Goal: Check status: Check status

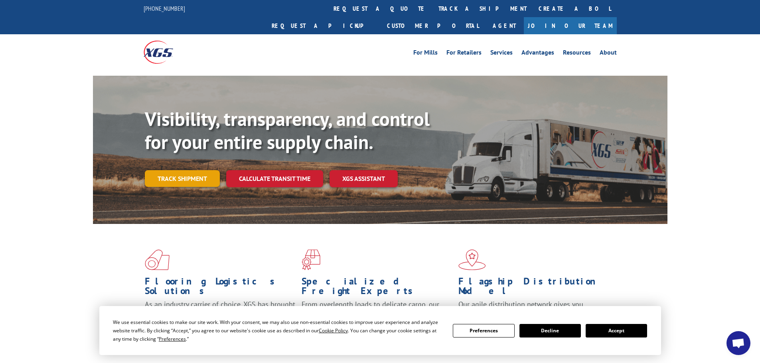
click at [199, 170] on link "Track shipment" at bounding box center [182, 178] width 75 height 17
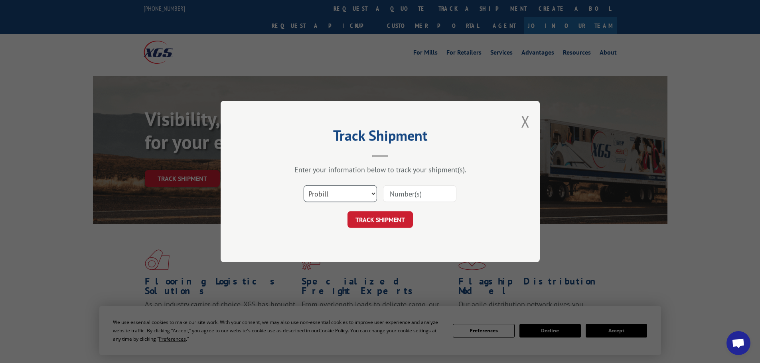
click at [334, 195] on select "Select category... Probill BOL PO" at bounding box center [340, 194] width 73 height 17
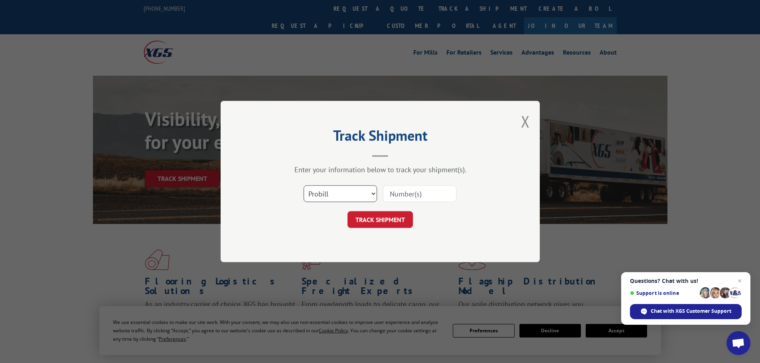
select select "bol"
click at [304, 186] on select "Select category... Probill BOL PO" at bounding box center [340, 194] width 73 height 17
click at [425, 192] on input at bounding box center [419, 194] width 73 height 17
paste input "7068571"
type input "7068571"
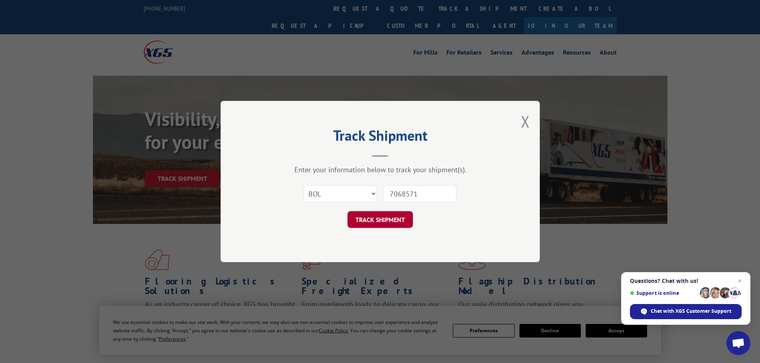
click at [360, 223] on button "TRACK SHIPMENT" at bounding box center [380, 219] width 65 height 17
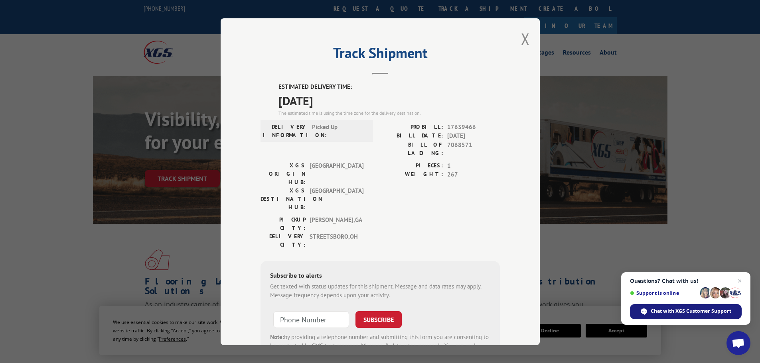
click at [701, 310] on span "Chat with XGS Customer Support" at bounding box center [691, 311] width 81 height 7
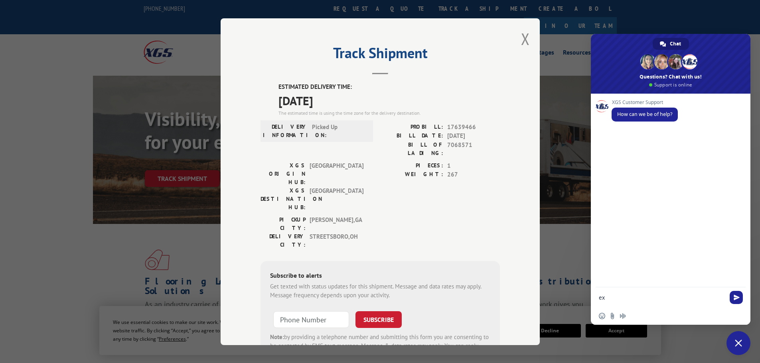
type textarea "e"
type textarea "getting carpet faster"
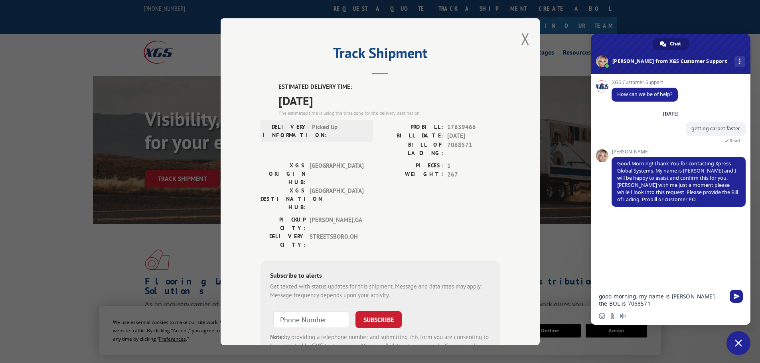
type textarea "good morning. my name is [PERSON_NAME]. the BOL is 7068571."
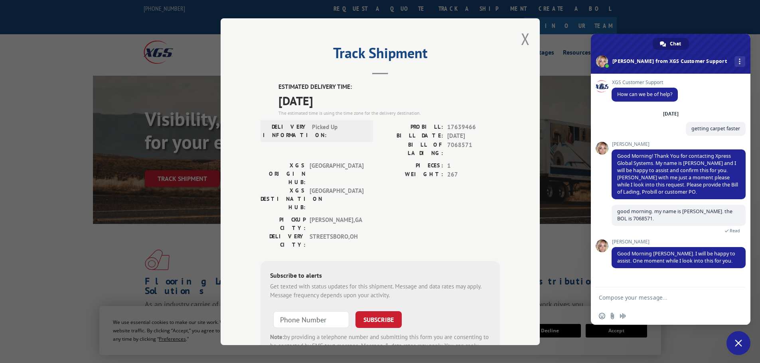
click at [676, 299] on textarea "Compose your message..." at bounding box center [662, 297] width 126 height 7
type textarea "thank you"
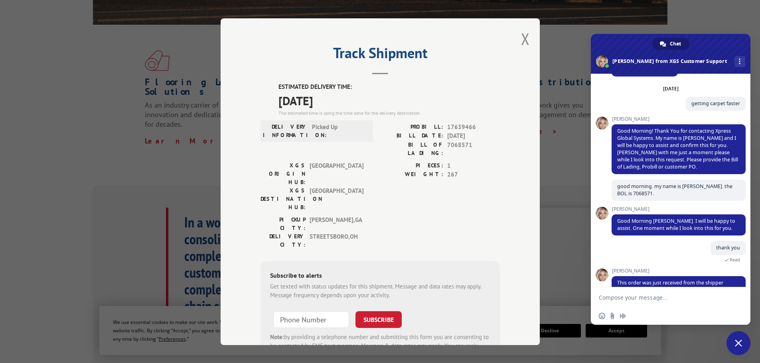
scroll to position [73, 0]
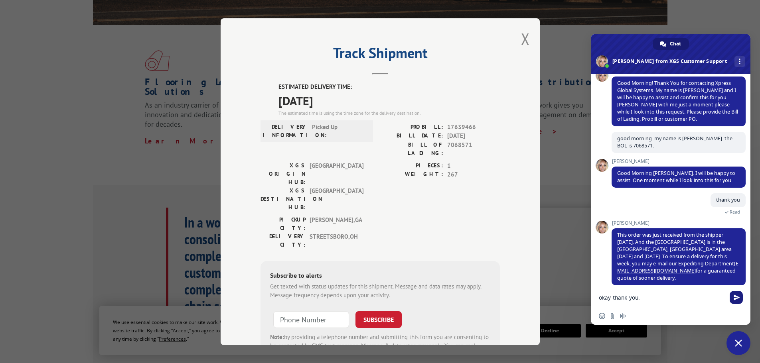
type textarea "okay thank you."
click at [738, 296] on span "Send" at bounding box center [737, 298] width 6 height 6
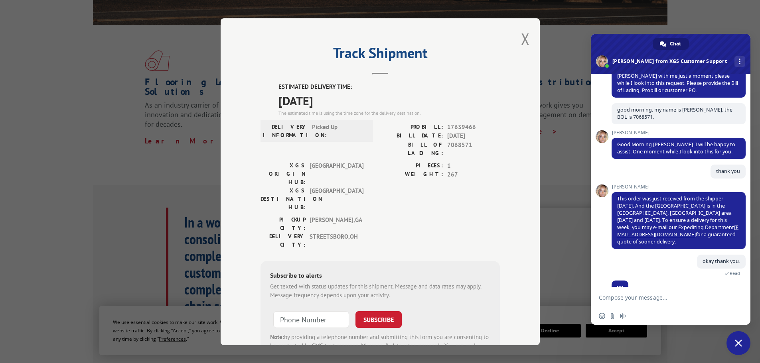
scroll to position [127, 0]
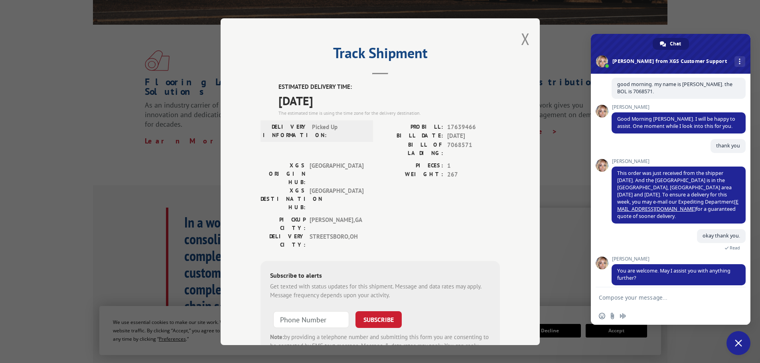
click at [655, 297] on textarea "Compose your message..." at bounding box center [662, 297] width 126 height 7
type textarea "no that is all"
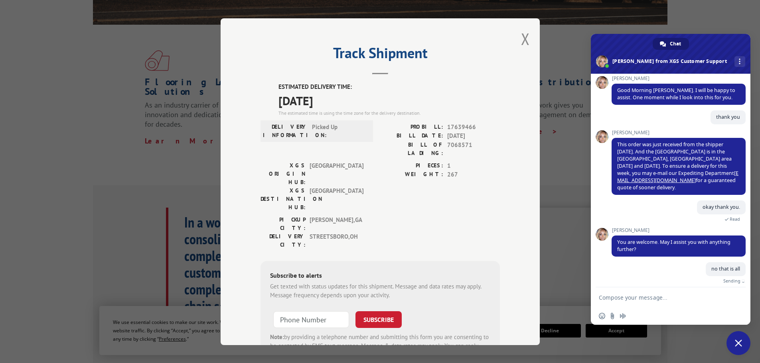
scroll to position [147, 0]
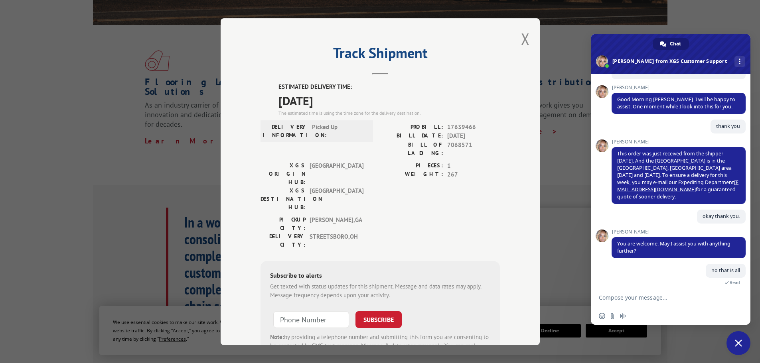
click at [626, 300] on textarea "Compose your message..." at bounding box center [662, 297] width 126 height 7
type textarea "have a great day."
click at [735, 300] on span "Send" at bounding box center [737, 298] width 6 height 6
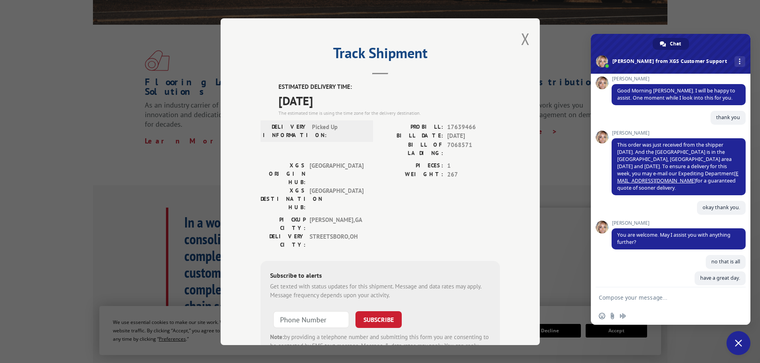
scroll to position [163, 0]
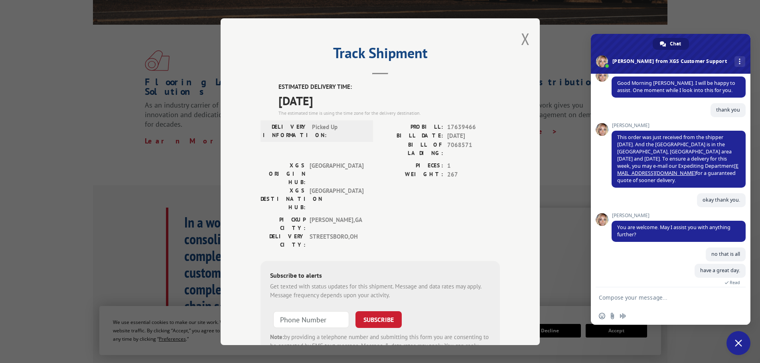
click at [745, 350] on span "Close chat" at bounding box center [739, 344] width 24 height 24
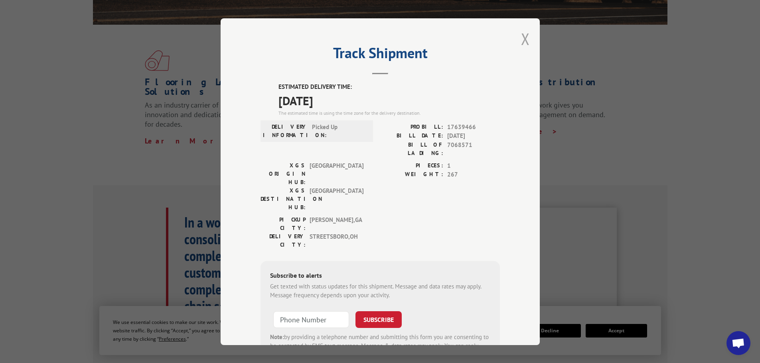
click at [523, 39] on button "Close modal" at bounding box center [525, 38] width 9 height 21
